Goal: Task Accomplishment & Management: Manage account settings

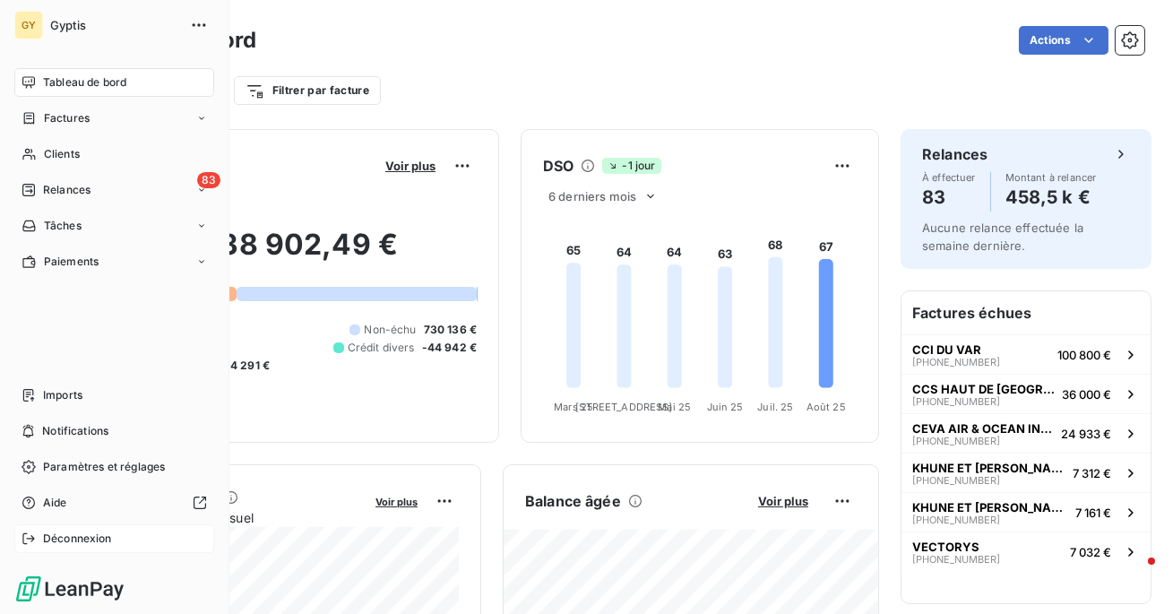
click at [39, 542] on div "Déconnexion" at bounding box center [114, 538] width 200 height 29
